Goal: Task Accomplishment & Management: Manage account settings

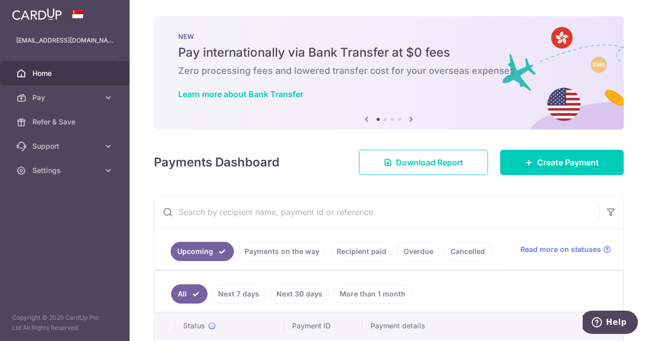
scroll to position [72, 0]
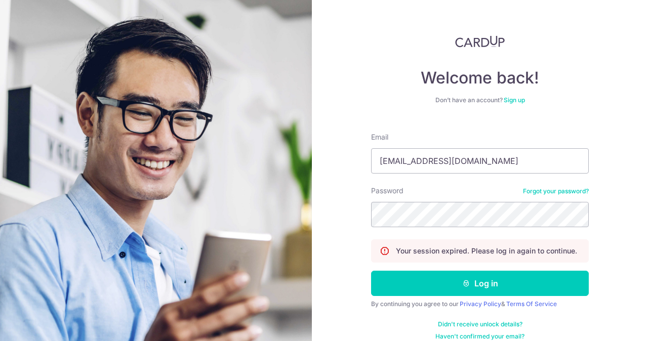
click at [482, 289] on button "Log in" at bounding box center [480, 283] width 218 height 25
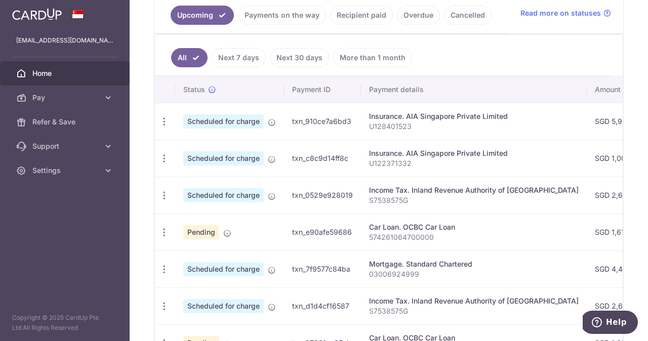
scroll to position [238, 0]
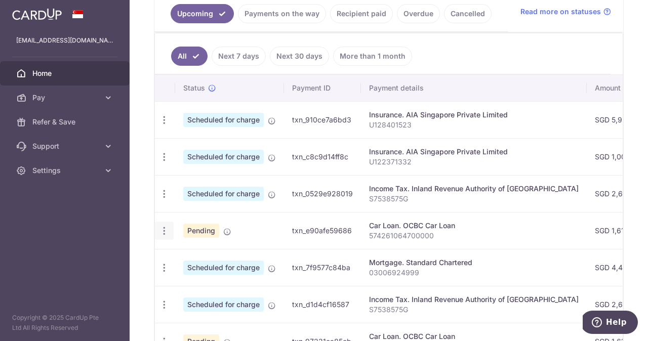
click at [167, 234] on icon "button" at bounding box center [164, 231] width 11 height 11
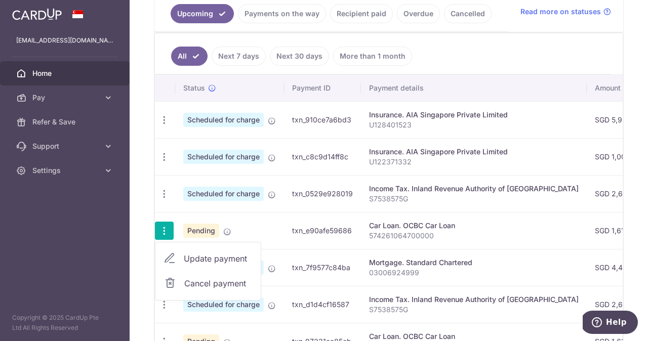
click at [194, 260] on span "Update payment" at bounding box center [218, 259] width 69 height 12
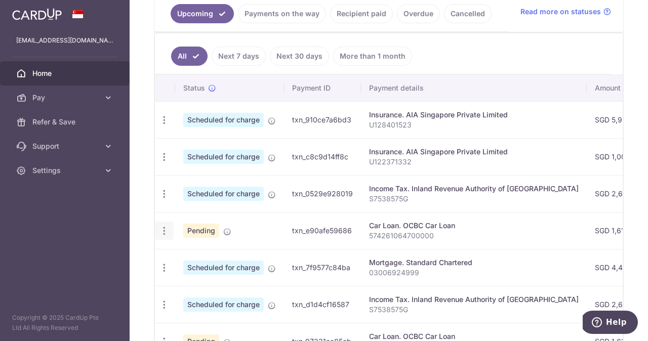
radio input "true"
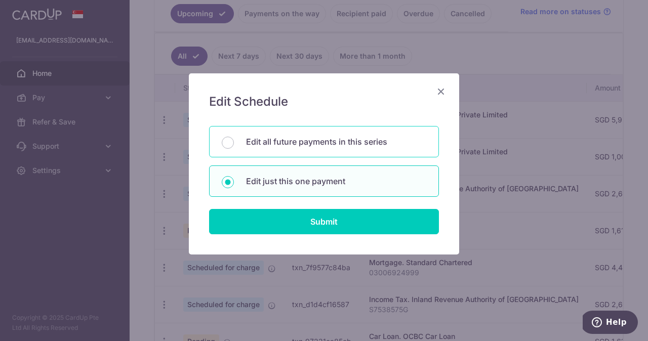
click at [312, 145] on p "Edit all future payments in this series" at bounding box center [336, 142] width 180 height 12
click at [234, 145] on input "Edit all future payments in this series" at bounding box center [228, 143] width 12 height 12
radio input "true"
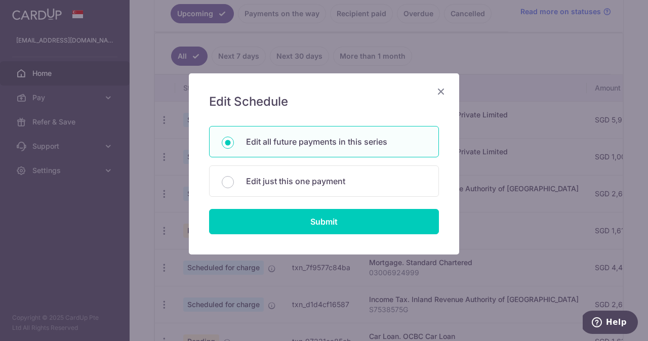
click at [438, 92] on icon "Close" at bounding box center [441, 91] width 12 height 13
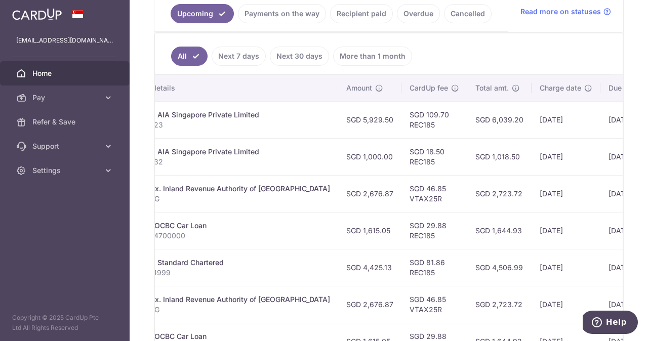
scroll to position [0, 249]
